Goal: Find specific fact

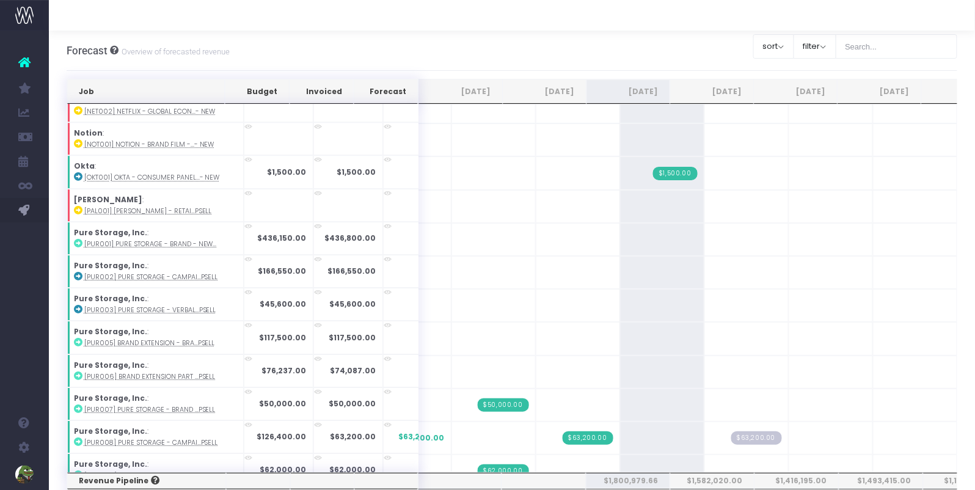
scroll to position [968, 0]
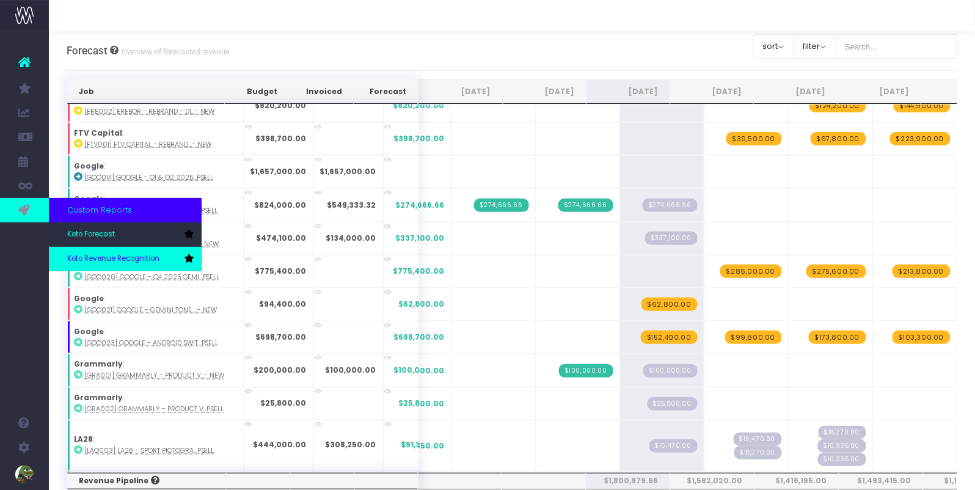
click at [79, 260] on span "Koto Revenue Recognition" at bounding box center [113, 259] width 92 height 11
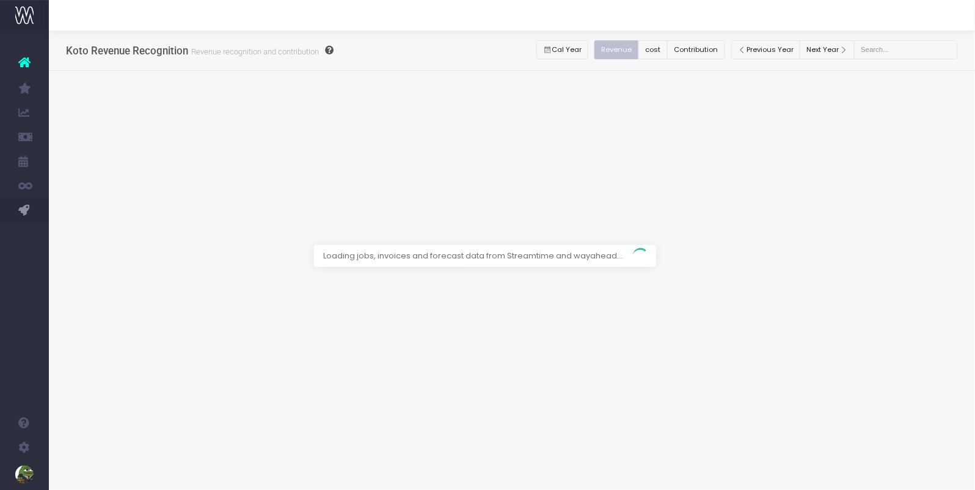
click at [716, 49] on div at bounding box center [487, 245] width 975 height 490
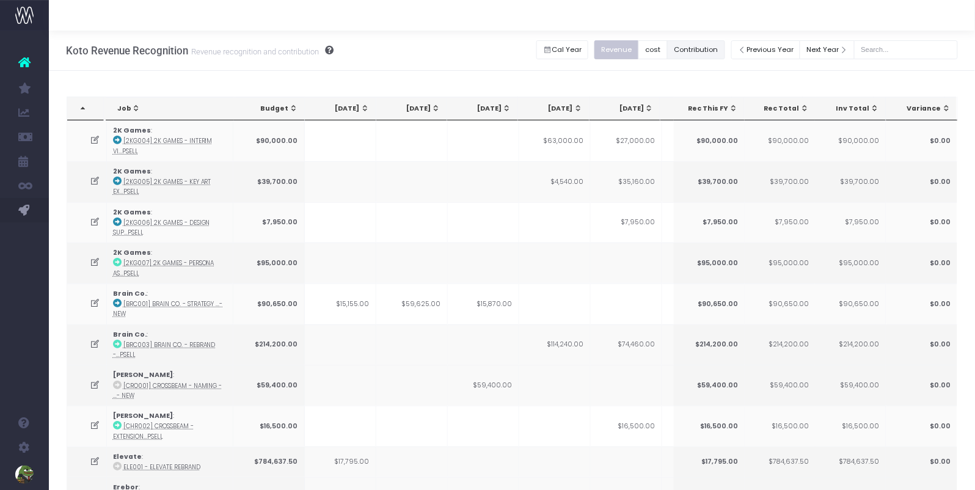
click at [714, 53] on button "Contribution" at bounding box center [696, 49] width 58 height 19
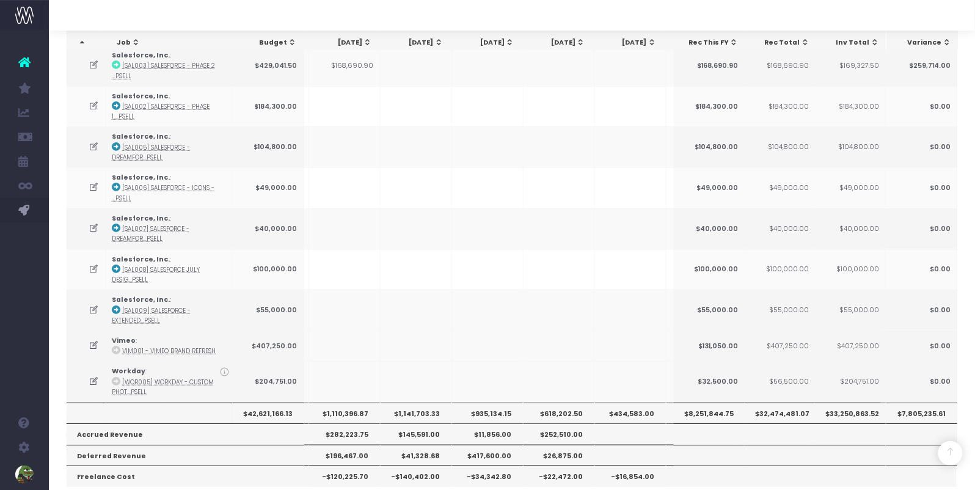
scroll to position [1660, 0]
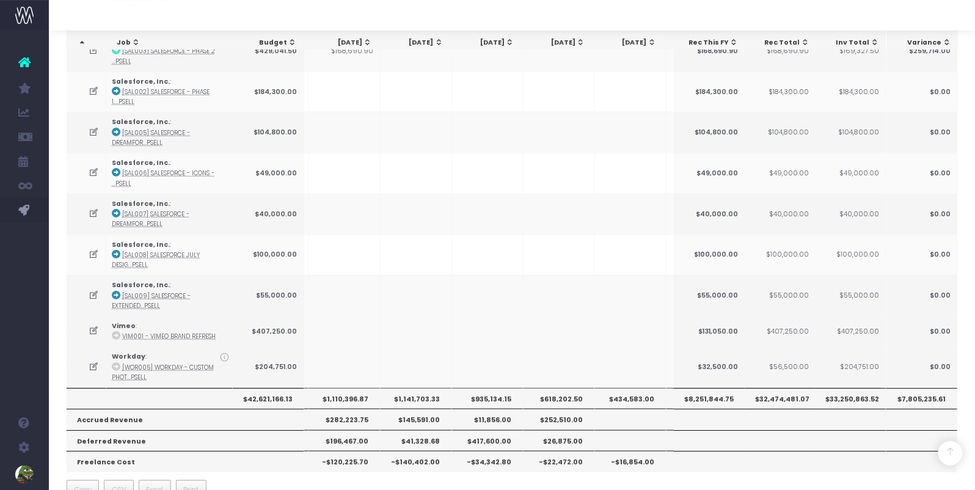
click at [417, 388] on th "$1,141,703.33" at bounding box center [417, 398] width 72 height 21
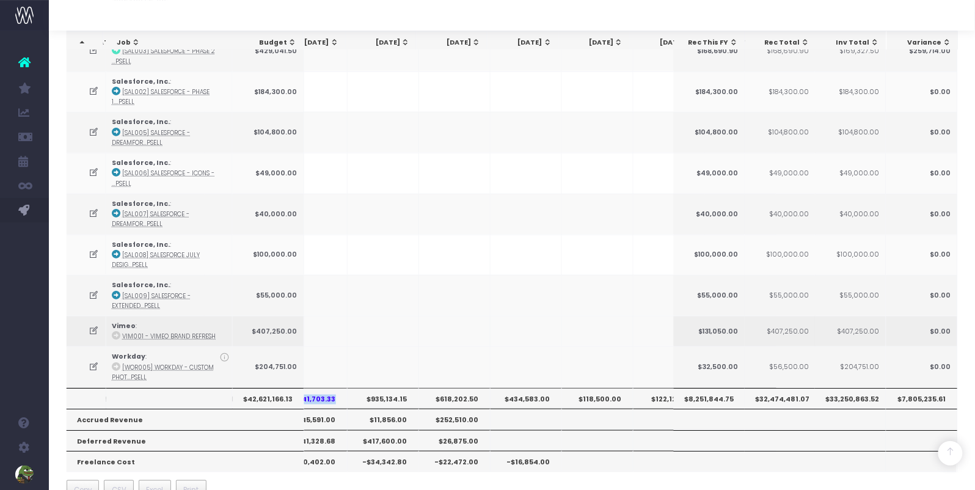
scroll to position [0, 0]
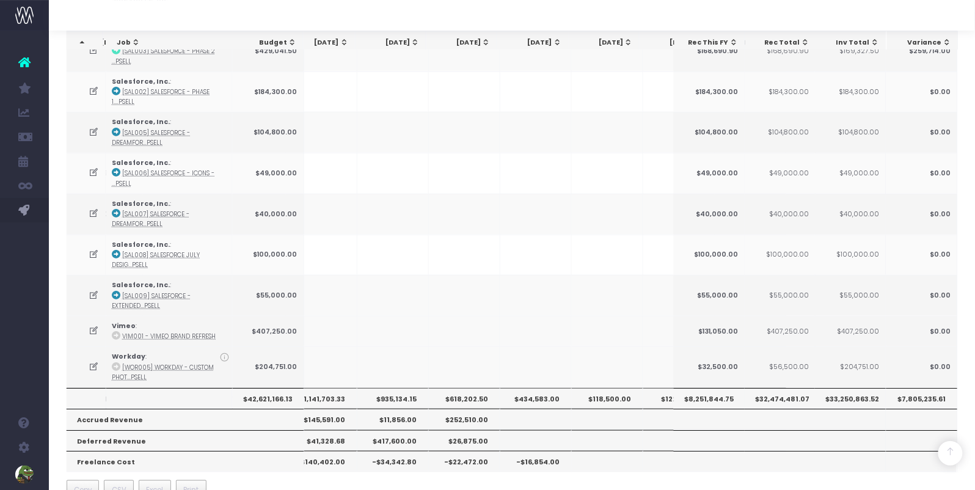
click at [388, 388] on th "$935,134.15" at bounding box center [394, 398] width 72 height 21
copy th "935,134.15"
click at [465, 388] on th "$618,202.50" at bounding box center [465, 398] width 72 height 21
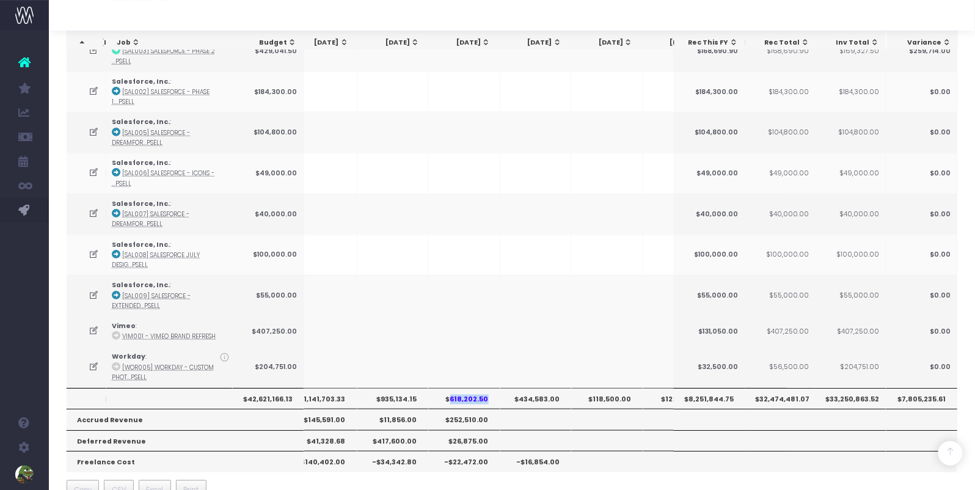
copy th "618,202.50"
click at [550, 388] on th "$434,583.00" at bounding box center [537, 398] width 72 height 21
copy th "434,583.00"
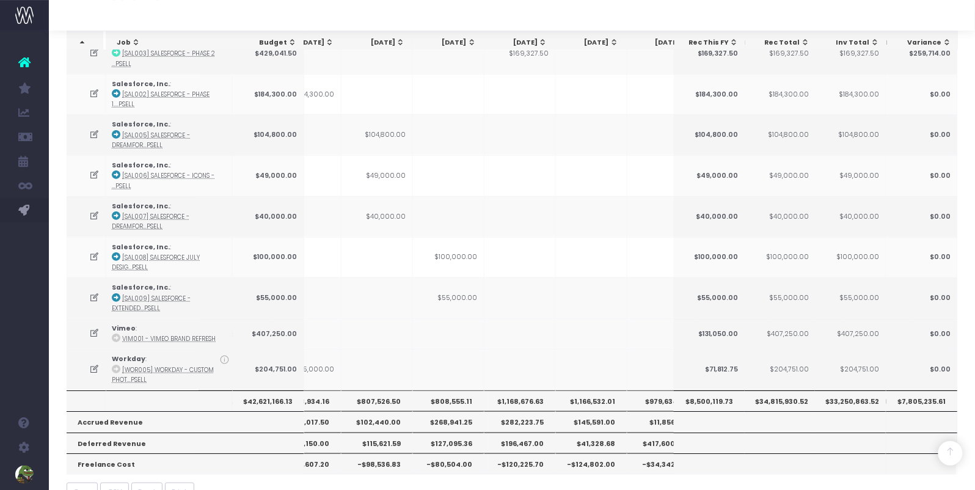
click at [598, 391] on th "$1,166,532.01" at bounding box center [592, 401] width 72 height 21
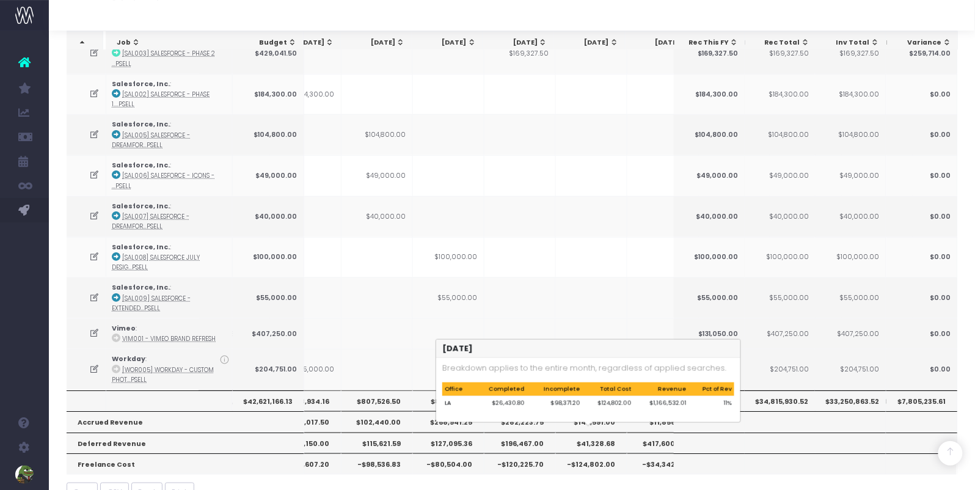
click at [589, 454] on th "-$124,802.00" at bounding box center [592, 464] width 72 height 21
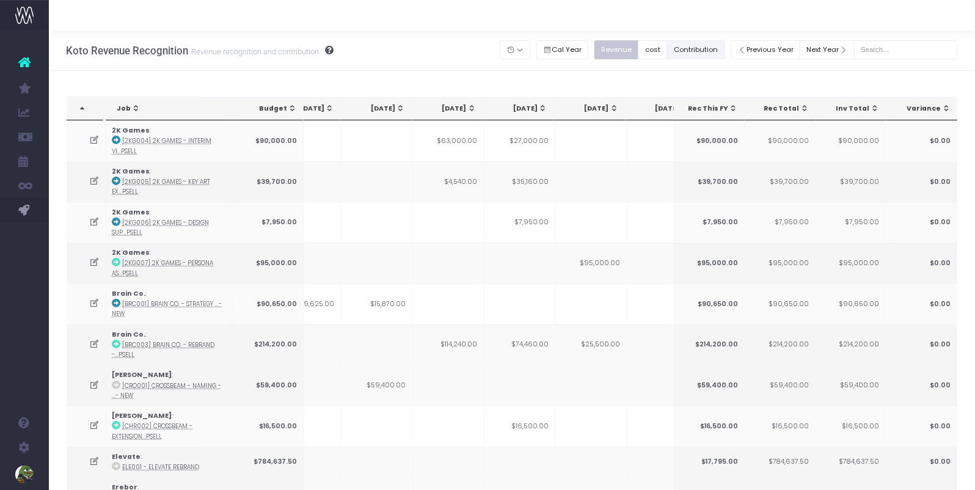
click at [726, 53] on button "Contribution" at bounding box center [696, 49] width 58 height 19
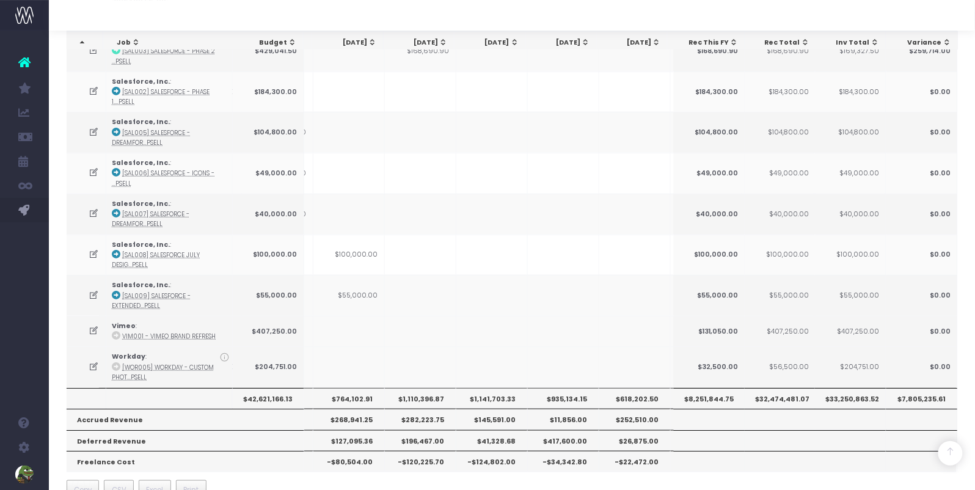
click at [356, 388] on th "$764,102.91" at bounding box center [350, 398] width 72 height 21
copy th "764,102.91"
click at [419, 388] on th "$1,110,396.87" at bounding box center [421, 398] width 72 height 21
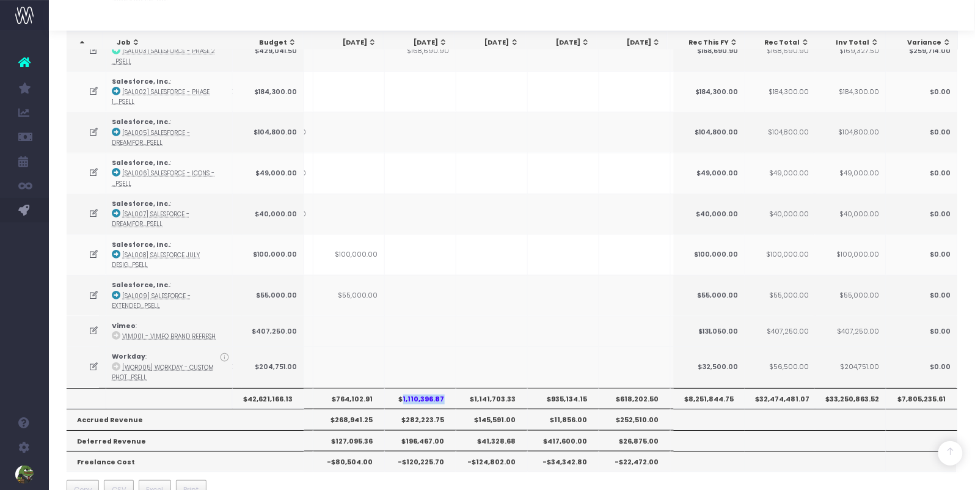
copy th "1,110,396.87"
click at [493, 388] on th "$1,141,703.33" at bounding box center [493, 398] width 72 height 21
copy th "1,141,703.33"
